Goal: Find contact information: Find contact information

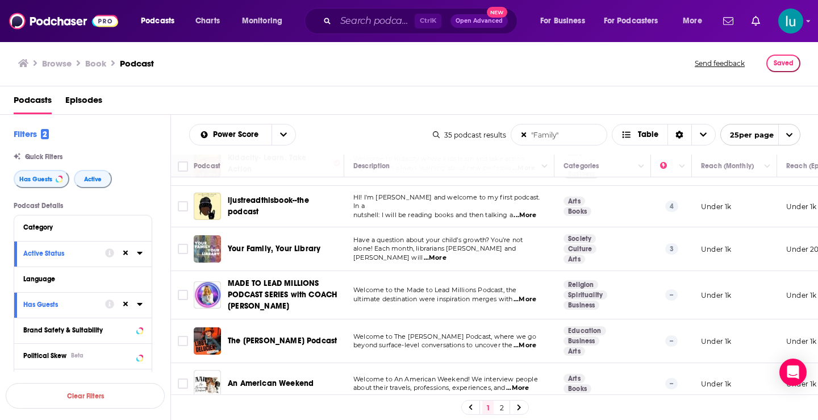
scroll to position [842, 0]
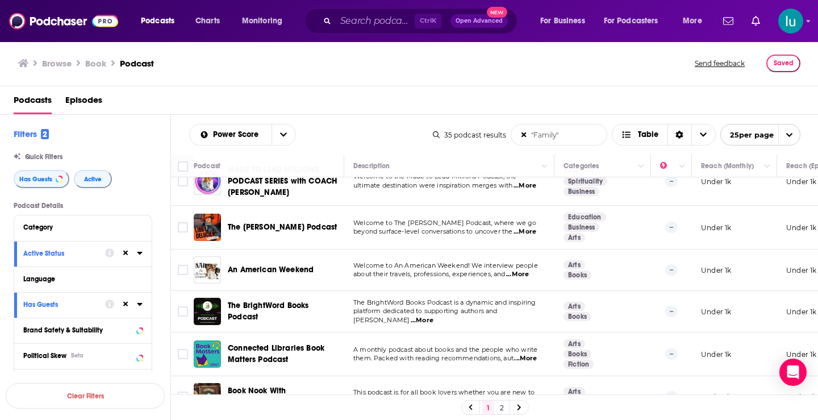
click at [528, 228] on span "...More" at bounding box center [524, 231] width 23 height 9
click at [529, 270] on span "...More" at bounding box center [517, 274] width 23 height 9
click at [433, 316] on span "...More" at bounding box center [422, 320] width 23 height 9
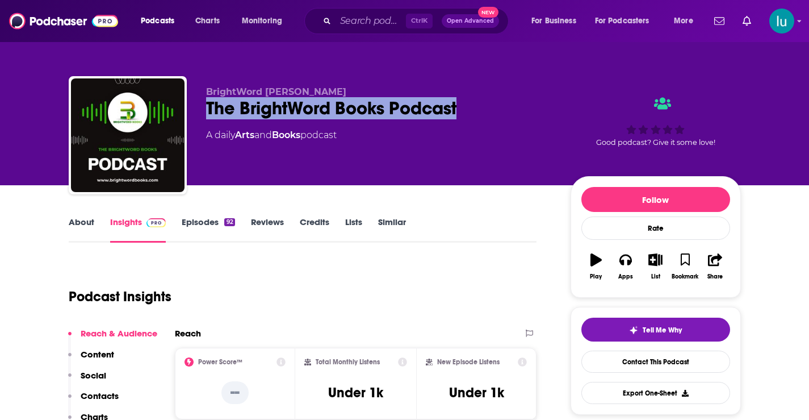
drag, startPoint x: 454, startPoint y: 104, endPoint x: 208, endPoint y: 112, distance: 246.0
click at [206, 110] on div "The BrightWord Books Podcast" at bounding box center [379, 108] width 346 height 22
copy h2 "The BrightWord Books Podcast"
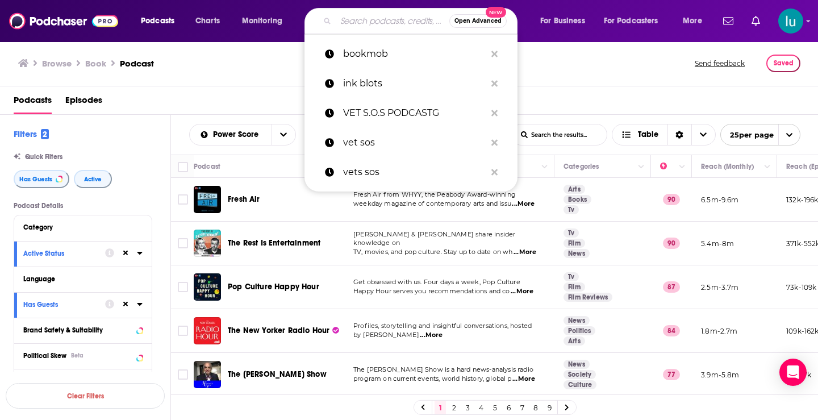
click at [391, 17] on input "Search podcasts, credits, & more..." at bounding box center [393, 21] width 114 height 18
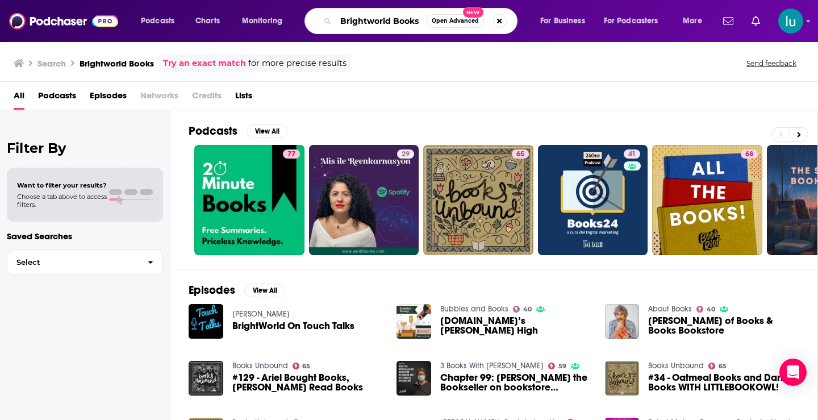
click at [366, 20] on input "Brightworld Books" at bounding box center [381, 21] width 91 height 18
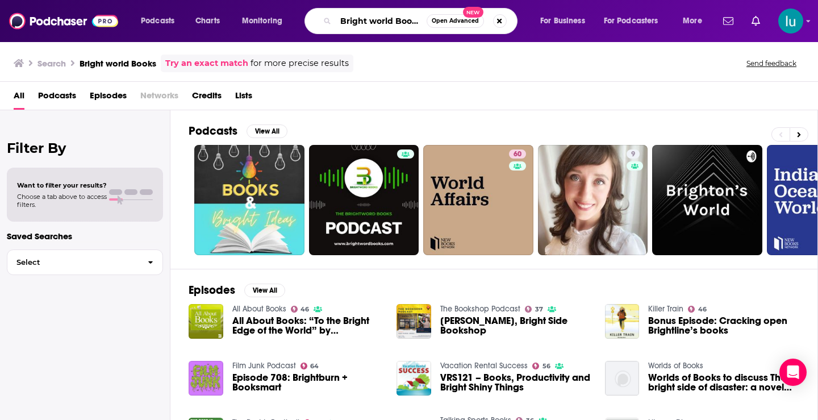
click at [386, 20] on input "Bright world Books" at bounding box center [381, 21] width 91 height 18
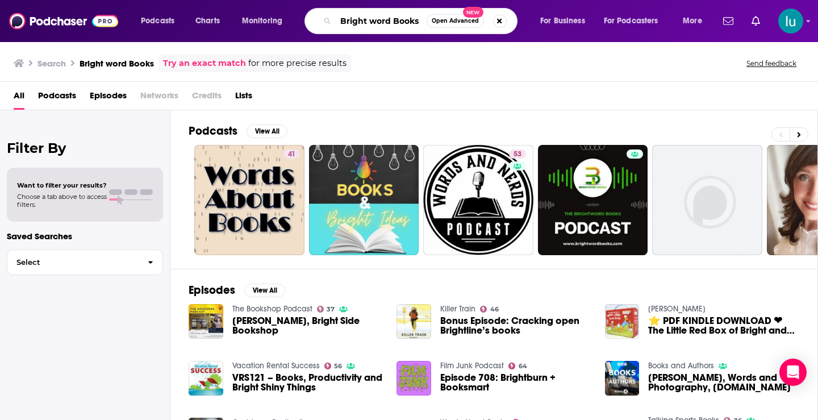
click at [369, 19] on input "Bright word Books" at bounding box center [381, 21] width 91 height 18
type input "Brightword Books"
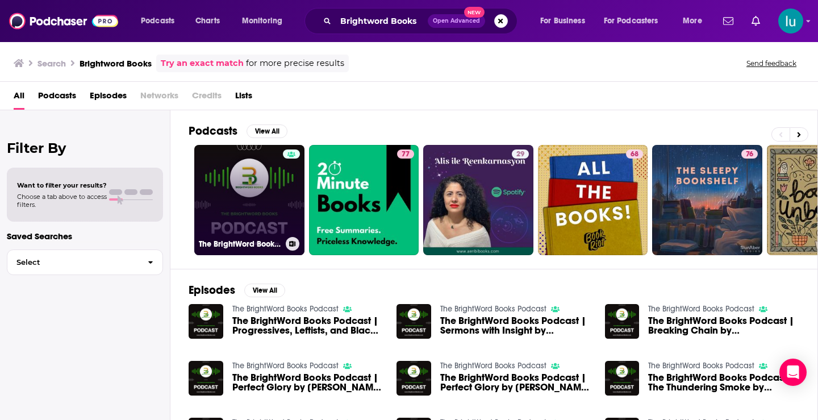
click at [260, 208] on link "The BrightWord Books Podcast" at bounding box center [249, 200] width 110 height 110
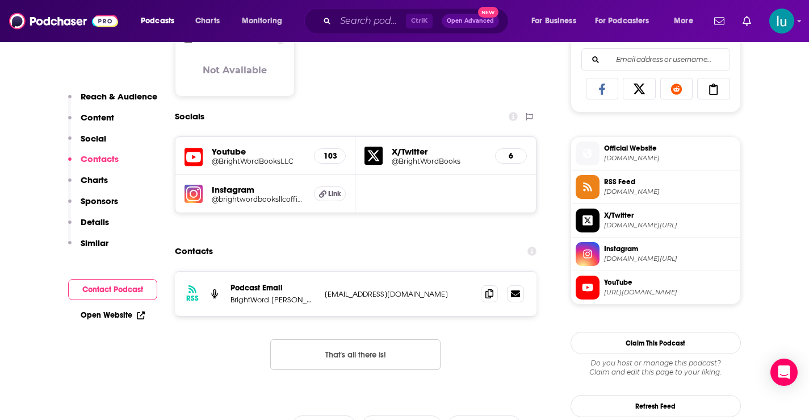
scroll to position [818, 0]
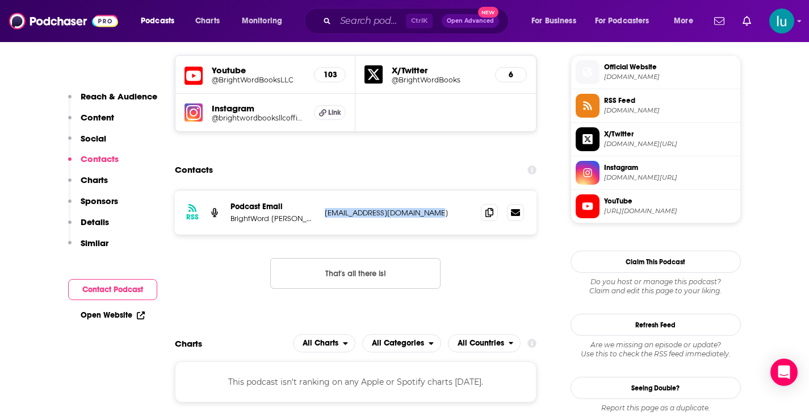
drag, startPoint x: 441, startPoint y: 213, endPoint x: 333, endPoint y: 217, distance: 107.4
click at [321, 217] on div "RSS Podcast Email BrightWord Books, LLC support@brightwordbooks.com support@bri…" at bounding box center [356, 212] width 362 height 44
copy p "support@brightwordbooks.com"
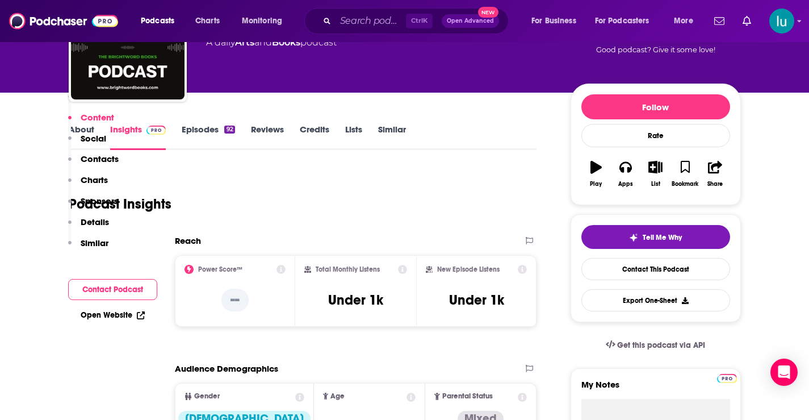
scroll to position [0, 0]
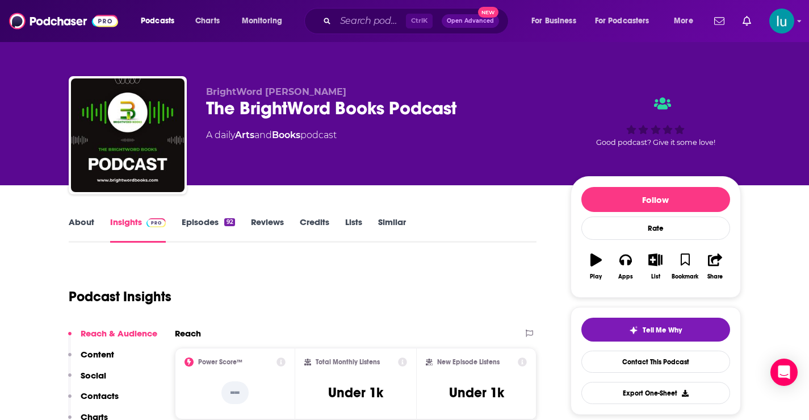
click at [83, 220] on link "About" at bounding box center [82, 229] width 26 height 26
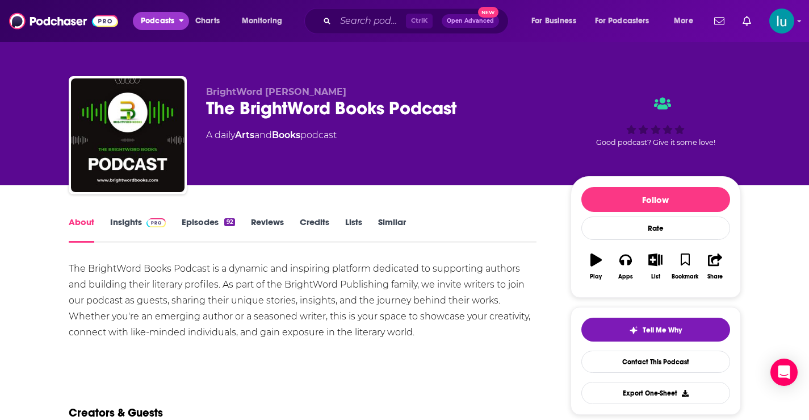
click at [155, 19] on span "Podcasts" at bounding box center [158, 21] width 34 height 16
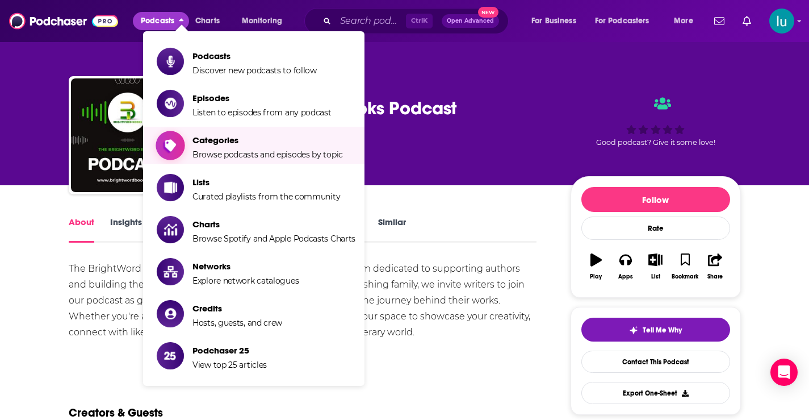
click at [234, 148] on span "Categories Browse podcasts and episodes by topic" at bounding box center [268, 145] width 150 height 28
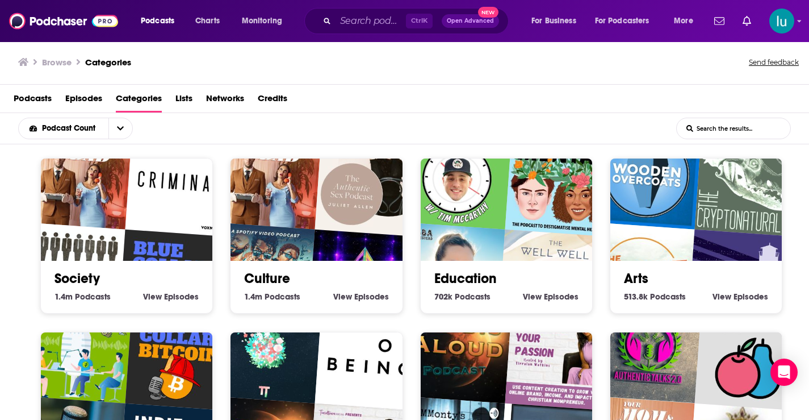
scroll to position [2, 0]
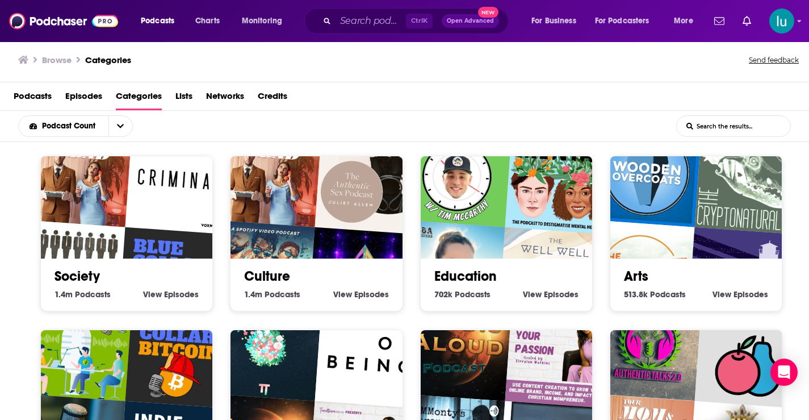
click at [52, 307] on div "Society 1.4m Society Podcasts View Society Episodes" at bounding box center [126, 234] width 173 height 156
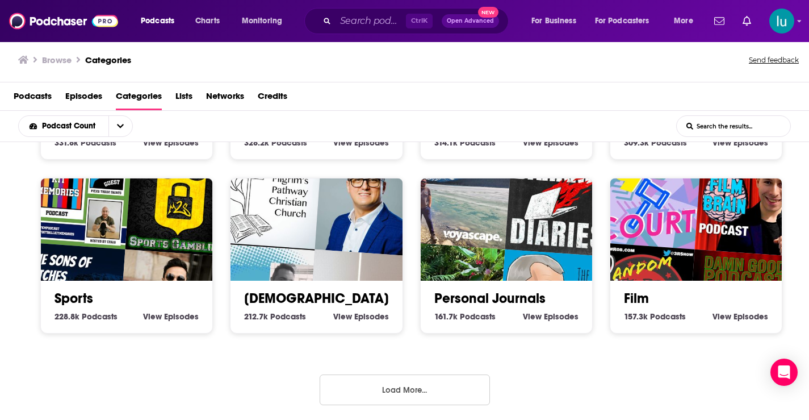
scroll to position [503, 0]
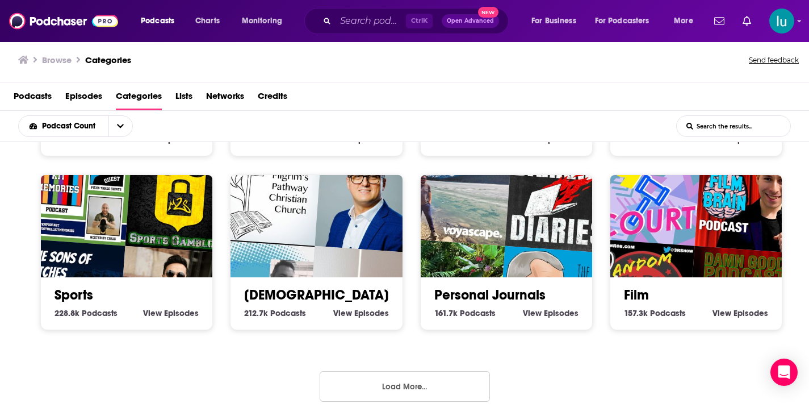
click at [394, 389] on button "Load More..." at bounding box center [405, 386] width 170 height 31
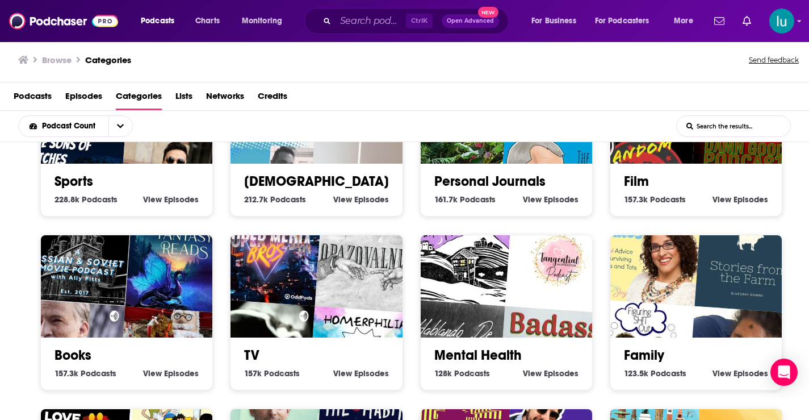
scroll to position [639, 0]
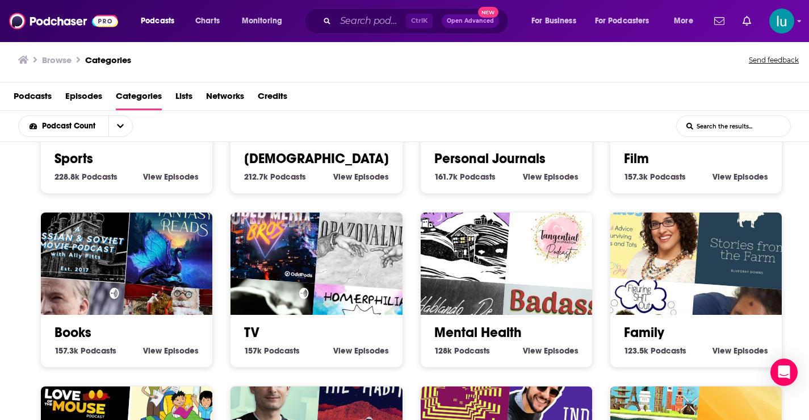
click at [109, 257] on img "A Russian & Soviet Movie Podcast with Ally Pitts" at bounding box center [78, 228] width 110 height 110
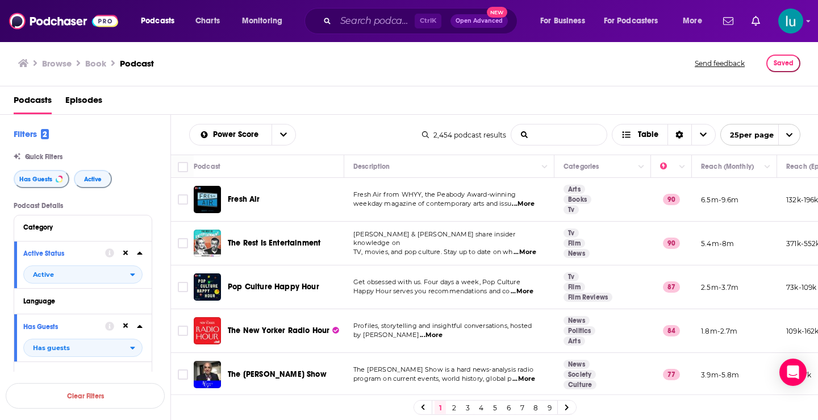
click at [550, 139] on input "List Search Input" at bounding box center [558, 134] width 95 height 20
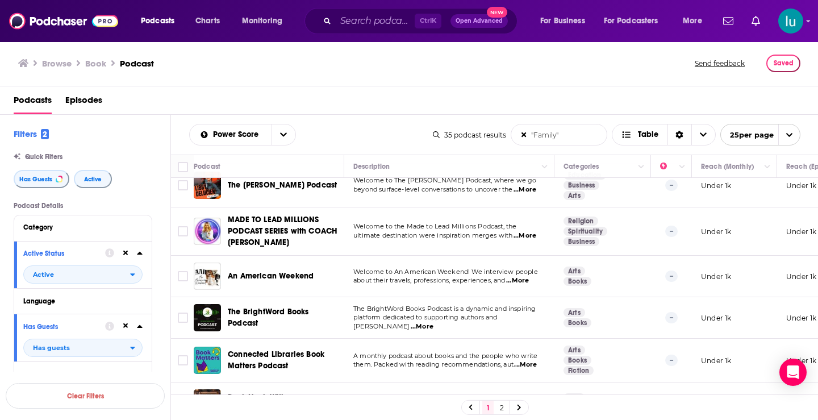
scroll to position [865, 0]
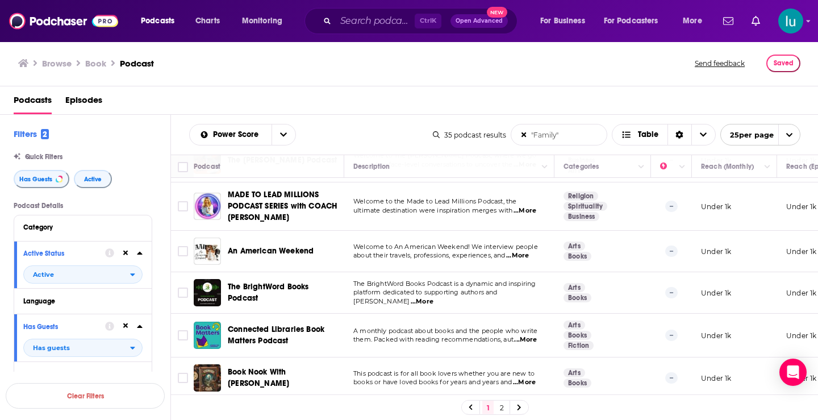
click at [532, 335] on span "...More" at bounding box center [525, 339] width 23 height 9
click at [536, 378] on span "...More" at bounding box center [524, 382] width 23 height 9
click at [175, 258] on td at bounding box center [182, 251] width 23 height 41
click at [179, 258] on td at bounding box center [182, 251] width 23 height 41
click at [518, 406] on icon at bounding box center [519, 407] width 5 height 7
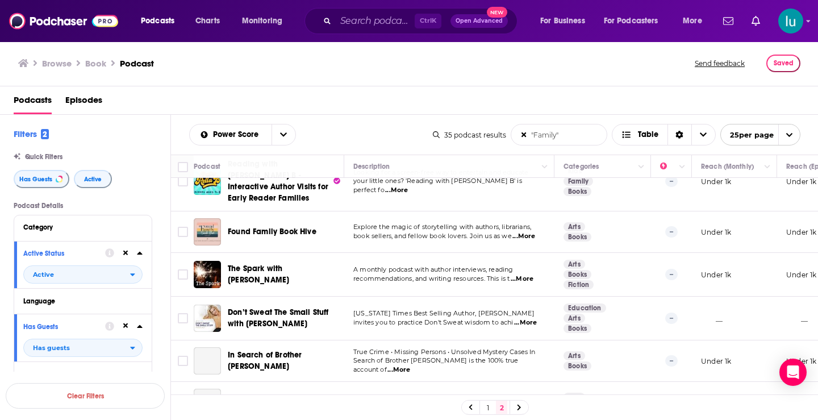
scroll to position [220, 0]
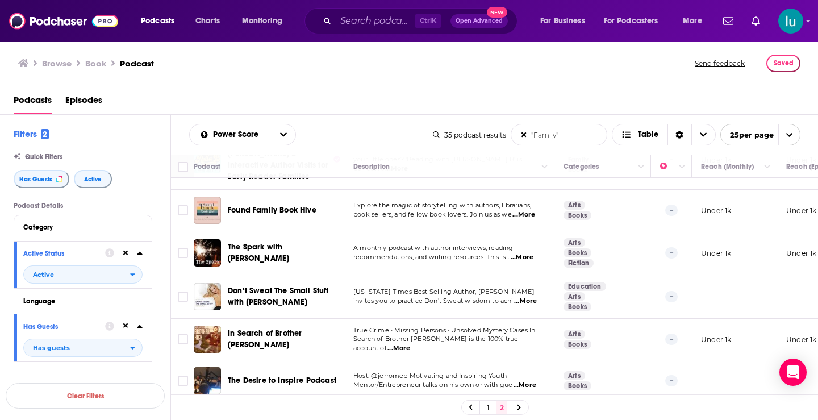
drag, startPoint x: 571, startPoint y: 138, endPoint x: 496, endPoint y: 122, distance: 76.7
click at [498, 125] on div "35 podcast results "Family" List Search Input Search the results... Table 25 pe…" at bounding box center [616, 135] width 367 height 22
click at [566, 134] on input ""Trauma" at bounding box center [558, 134] width 95 height 20
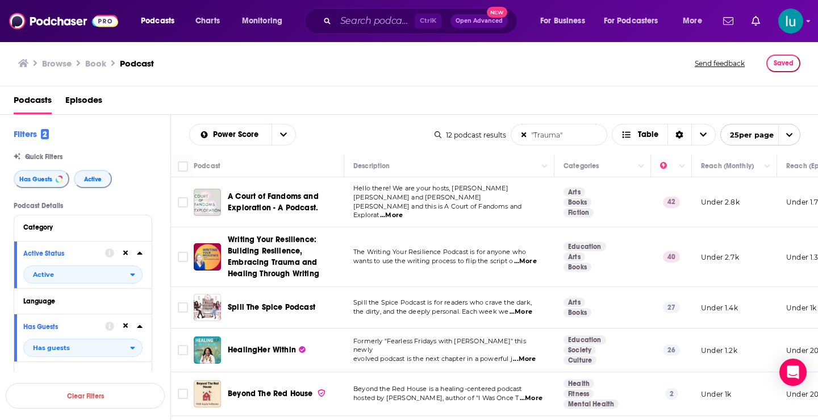
type input ""Trauma""
click at [532, 257] on span "...More" at bounding box center [525, 261] width 23 height 9
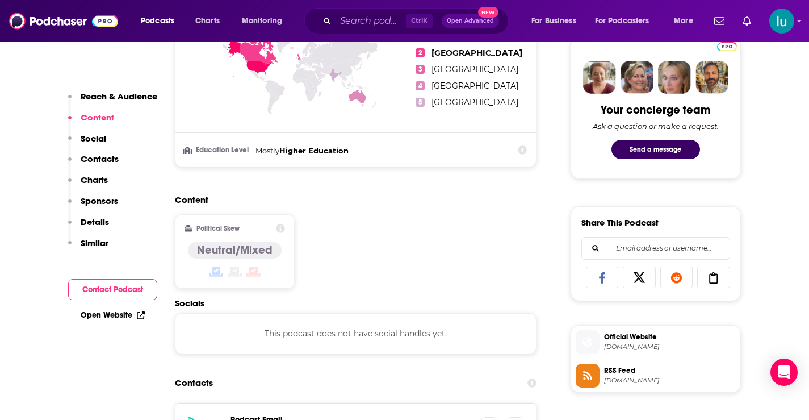
scroll to position [653, 0]
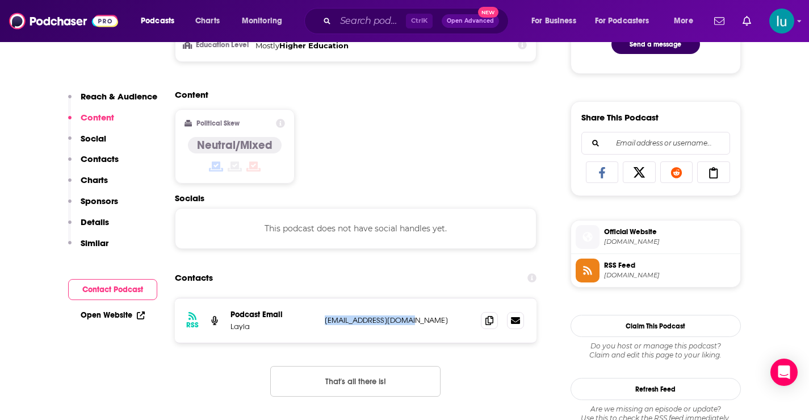
drag, startPoint x: 420, startPoint y: 319, endPoint x: 316, endPoint y: 323, distance: 103.4
click at [316, 323] on div "RSS Podcast Email Layla laylamumper@gmail.com laylamumper@gmail.com" at bounding box center [356, 320] width 362 height 44
copy div "laylamumper@gmail.com"
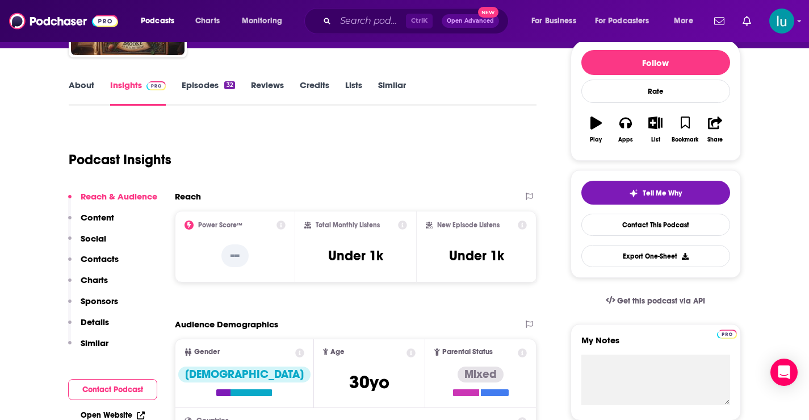
scroll to position [0, 0]
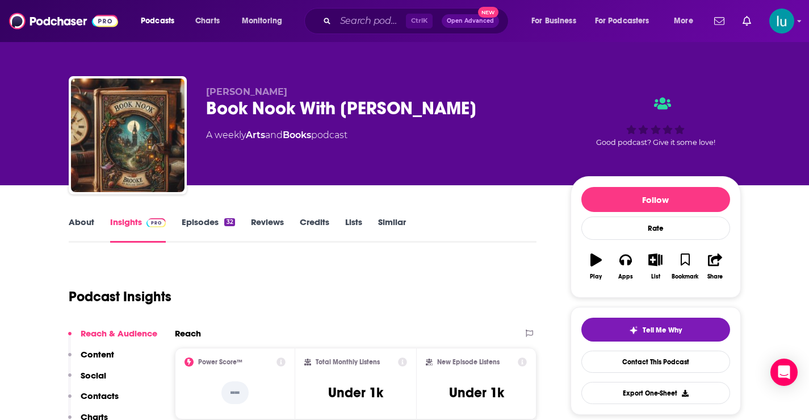
click at [85, 223] on link "About" at bounding box center [82, 229] width 26 height 26
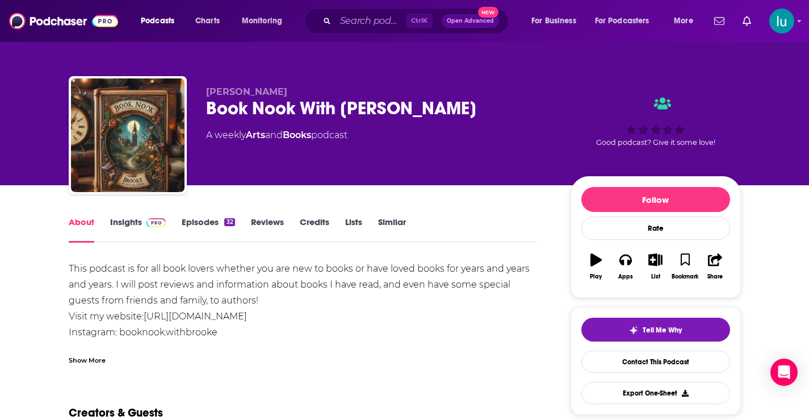
click at [125, 220] on link "Insights" at bounding box center [138, 229] width 56 height 26
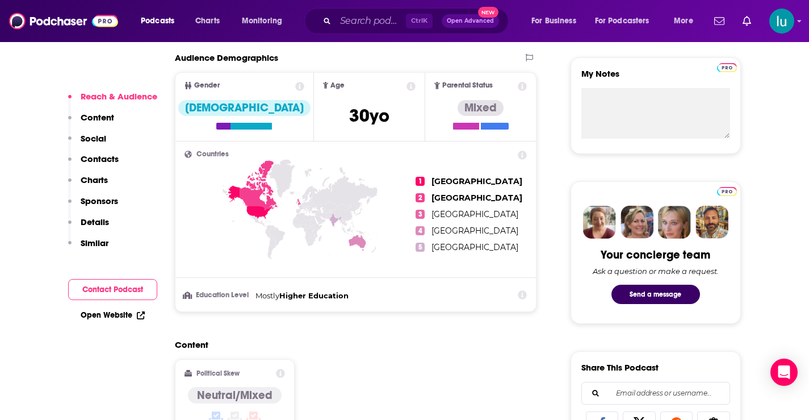
scroll to position [765, 0]
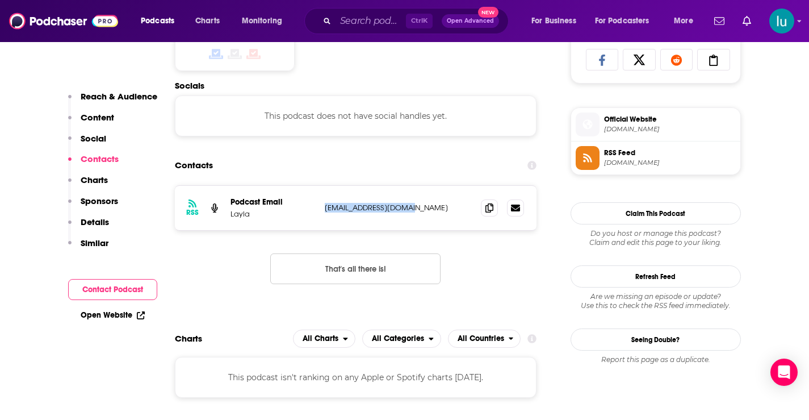
drag, startPoint x: 410, startPoint y: 208, endPoint x: 332, endPoint y: 211, distance: 78.4
click at [316, 211] on div "RSS Podcast Email Layla laylamumper@gmail.com laylamumper@gmail.com" at bounding box center [356, 208] width 362 height 44
copy div "laylamumper@gmail.com"
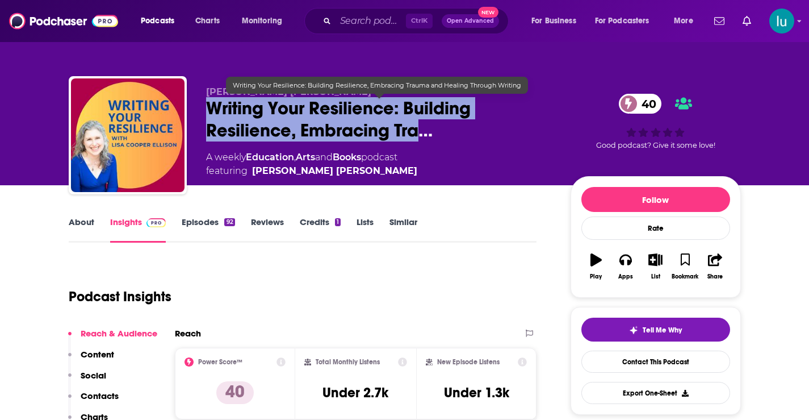
drag, startPoint x: 207, startPoint y: 100, endPoint x: 423, endPoint y: 131, distance: 218.5
click at [423, 131] on span "Writing Your Resilience: Building Resilience, Embracing Tra…" at bounding box center [379, 119] width 346 height 44
copy h2 "Writing Your Resilience: Building Resilience, Embracing Tra"
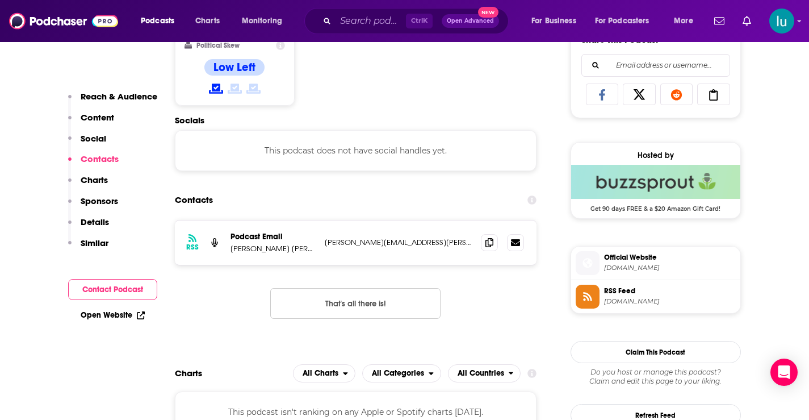
scroll to position [739, 0]
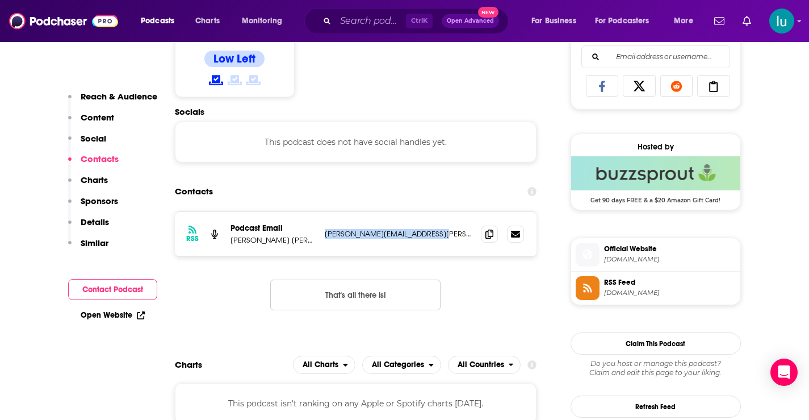
drag, startPoint x: 441, startPoint y: 232, endPoint x: 329, endPoint y: 244, distance: 113.1
click at [320, 238] on div "RSS Podcast Email [PERSON_NAME] Ellison [EMAIL_ADDRESS][PERSON_NAME][PERSON_NAM…" at bounding box center [356, 234] width 362 height 44
copy div "[PERSON_NAME][EMAIL_ADDRESS][PERSON_NAME][PERSON_NAME][DOMAIN_NAME]"
